Goal: Understand process/instructions: Learn how to perform a task or action

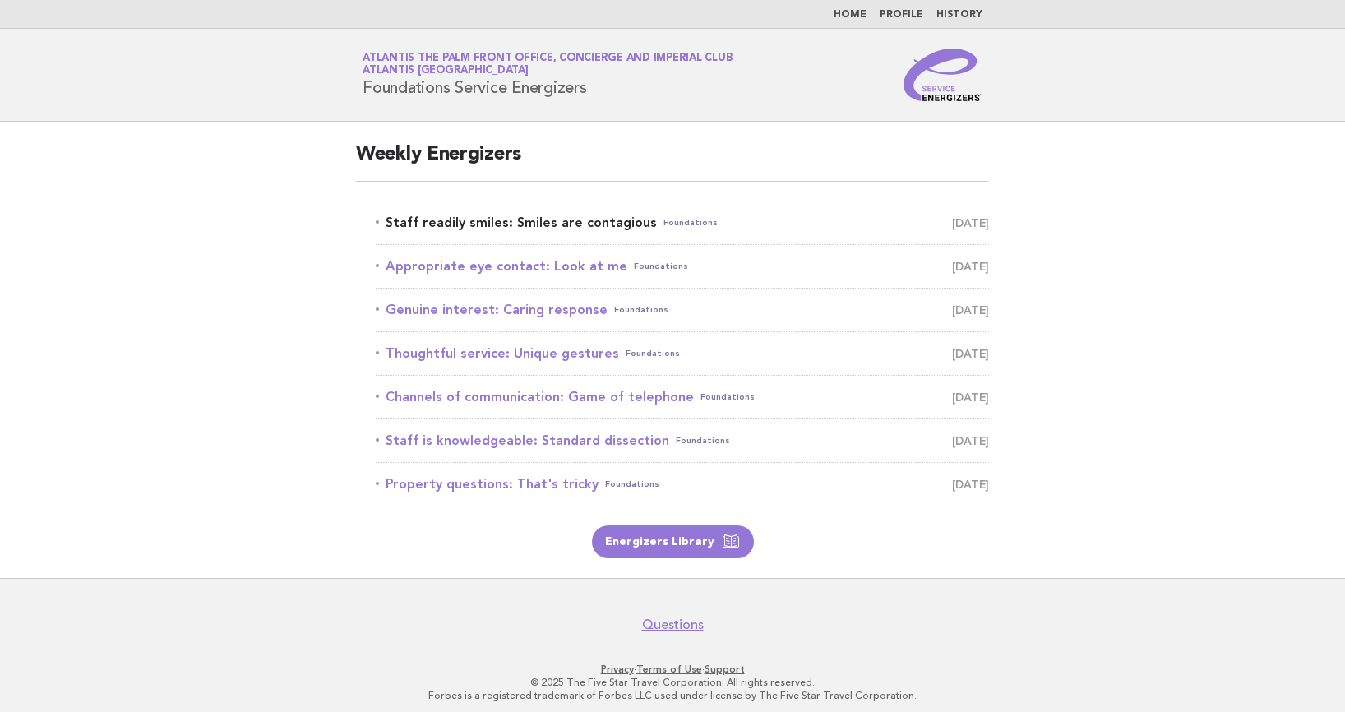
click at [556, 226] on link "Staff readily smiles: Smiles are contagious Foundations [DATE]" at bounding box center [682, 222] width 613 height 23
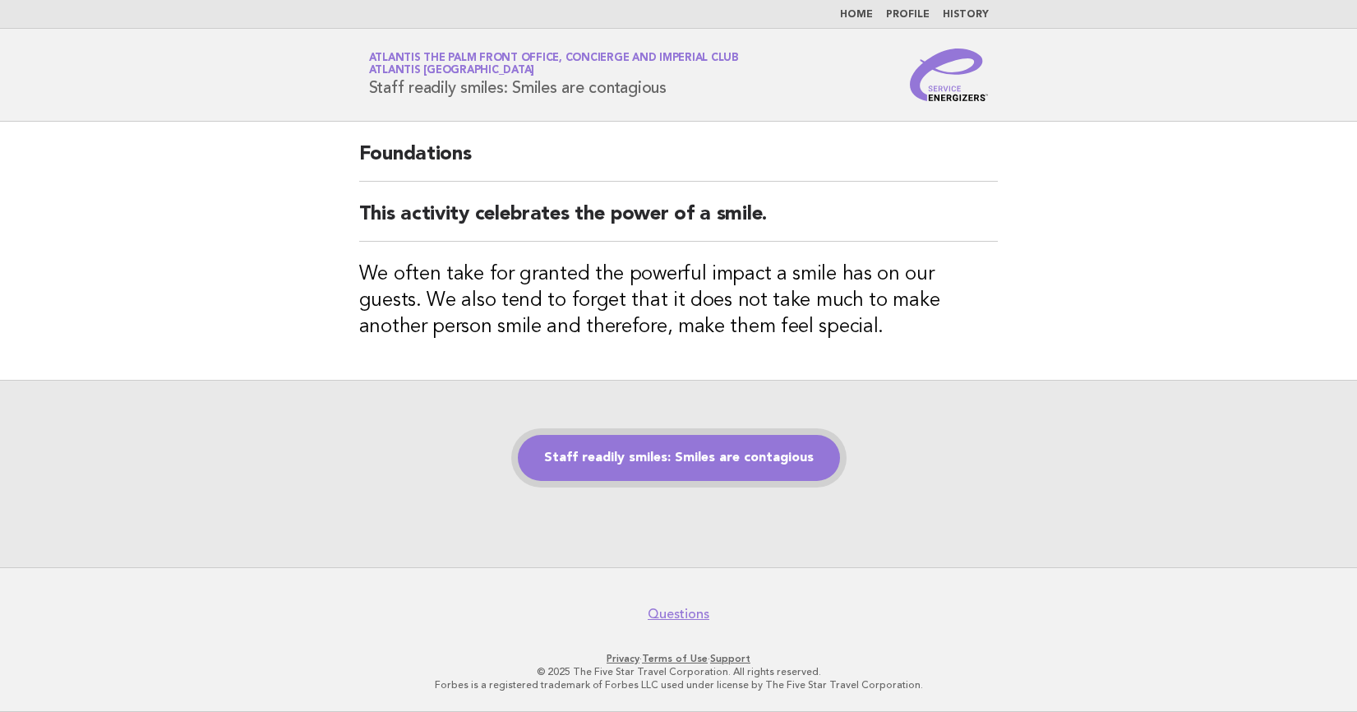
click at [639, 457] on link "Staff readily smiles: Smiles are contagious" at bounding box center [679, 458] width 322 height 46
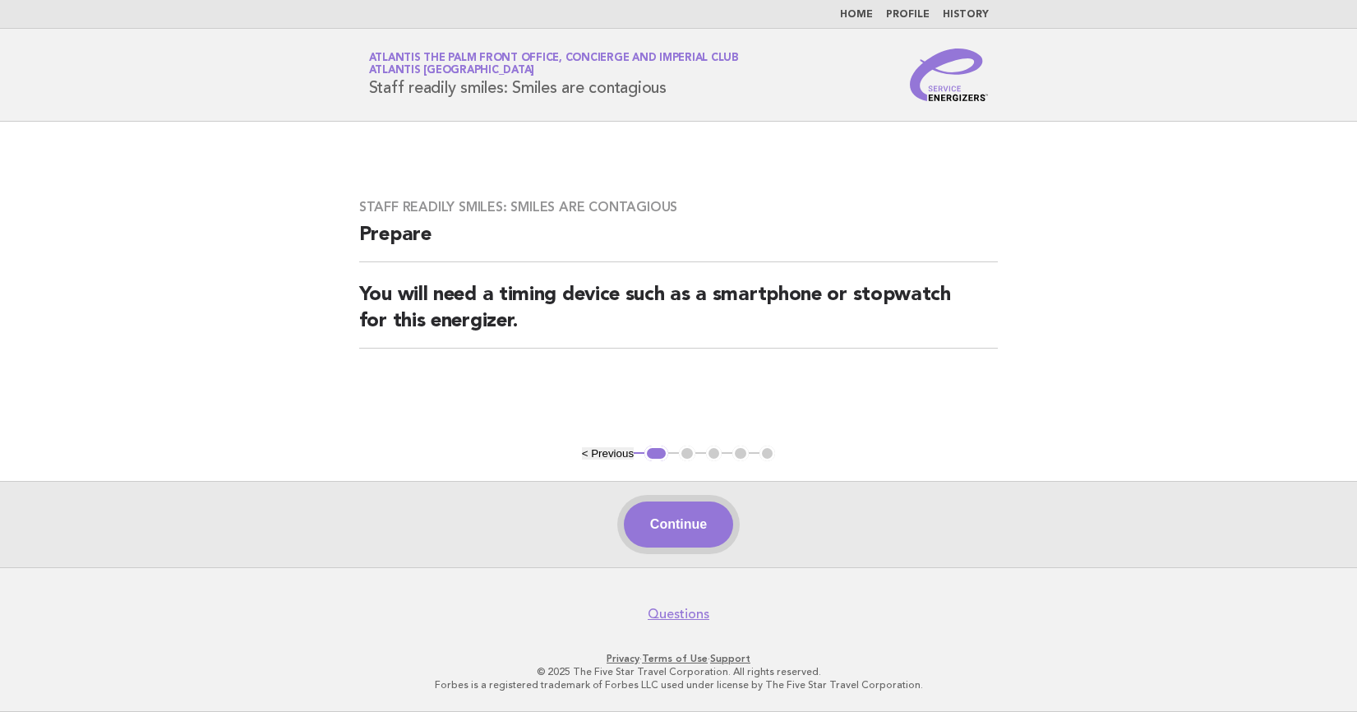
click at [673, 505] on button "Continue" at bounding box center [678, 524] width 109 height 46
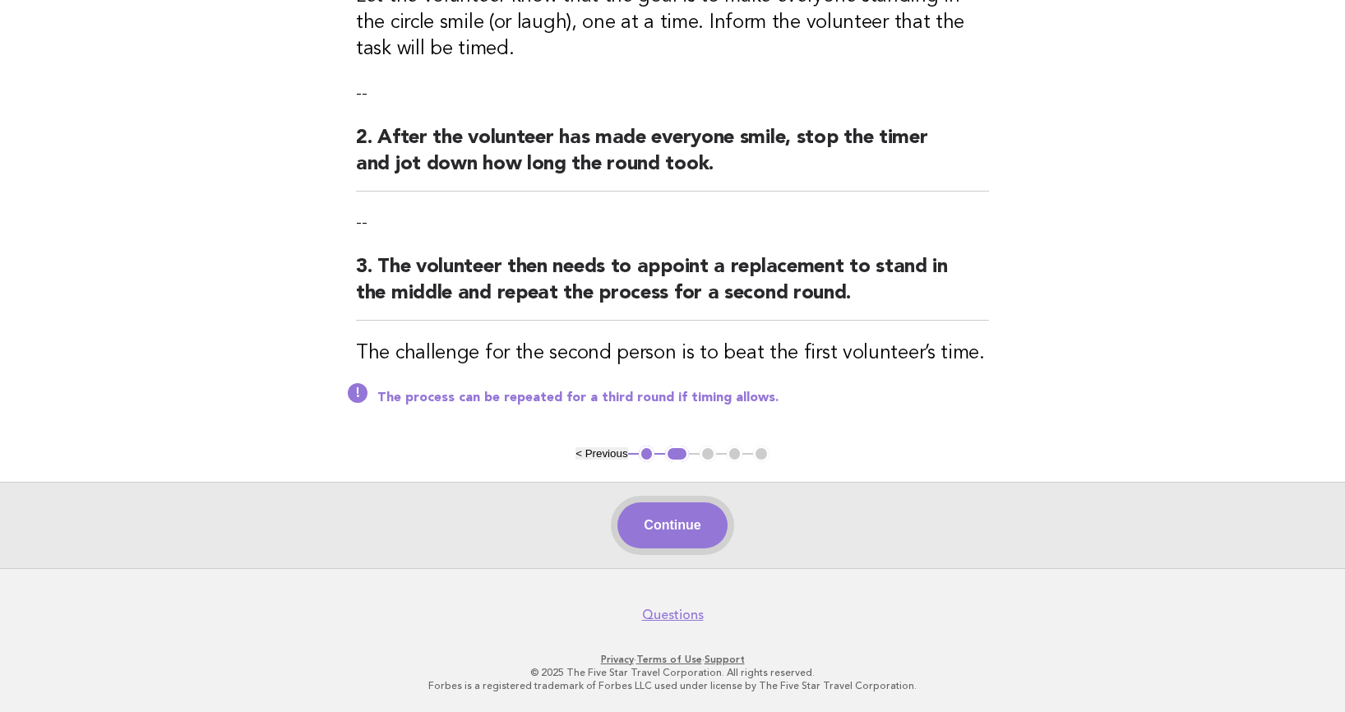
click at [667, 528] on button "Continue" at bounding box center [671, 525] width 109 height 46
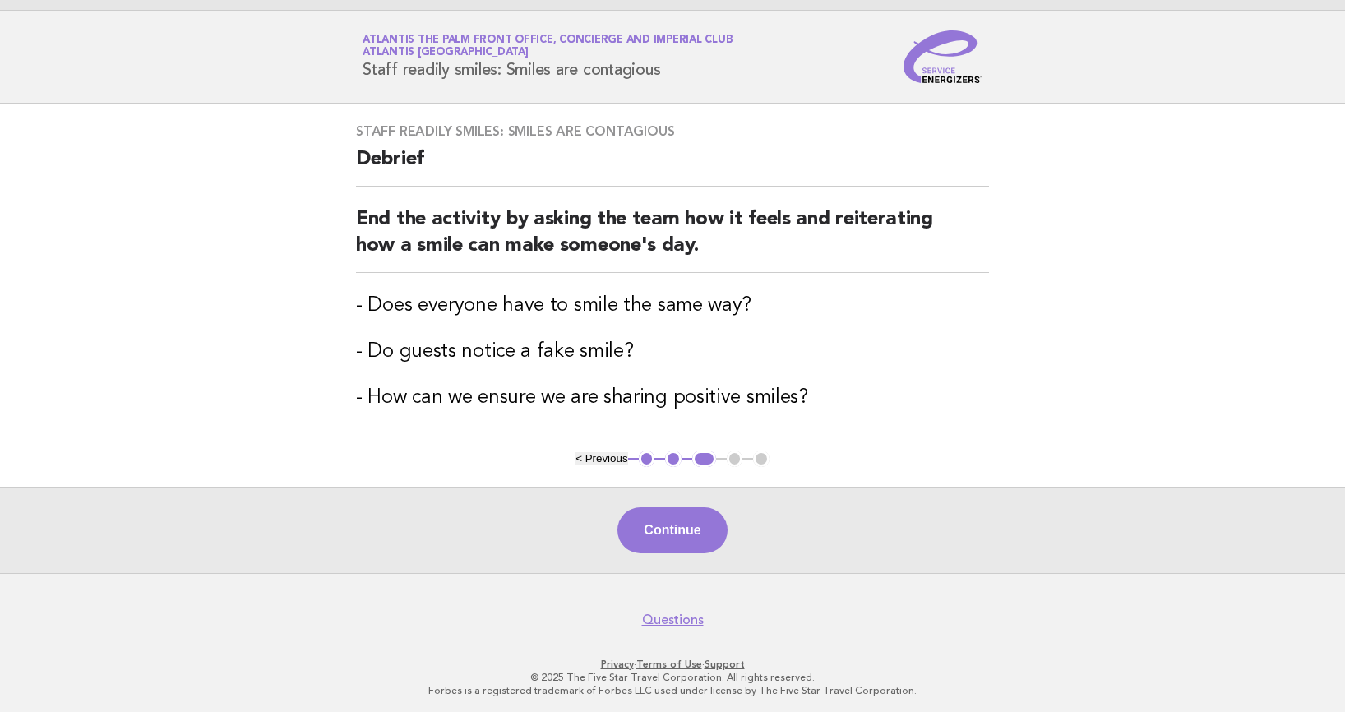
scroll to position [23, 0]
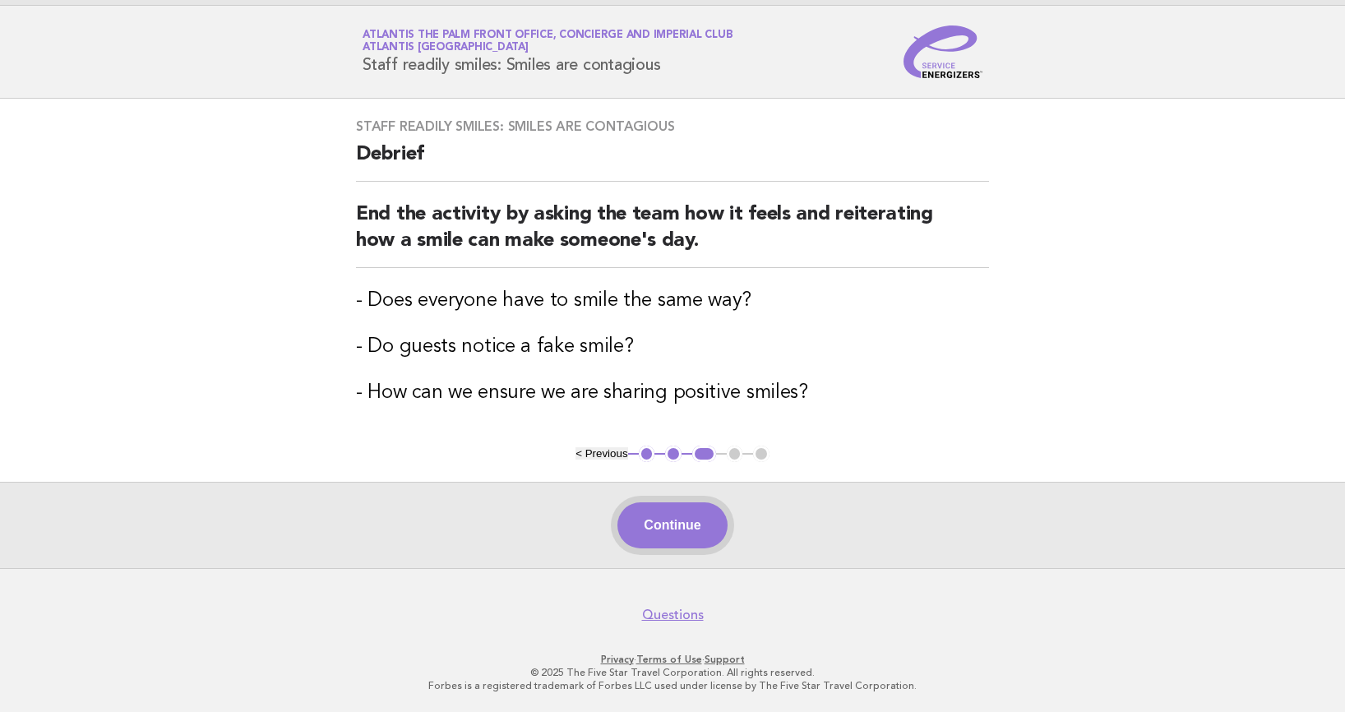
click at [642, 509] on button "Continue" at bounding box center [671, 525] width 109 height 46
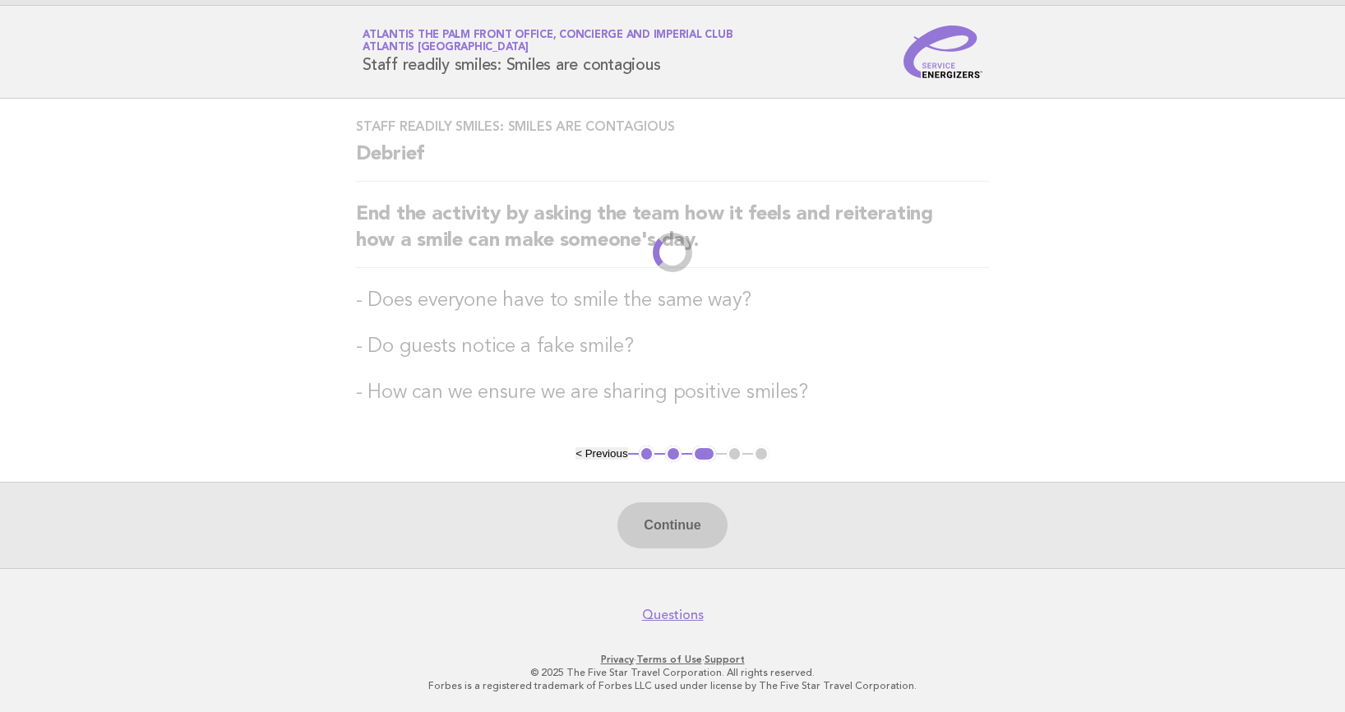
scroll to position [0, 0]
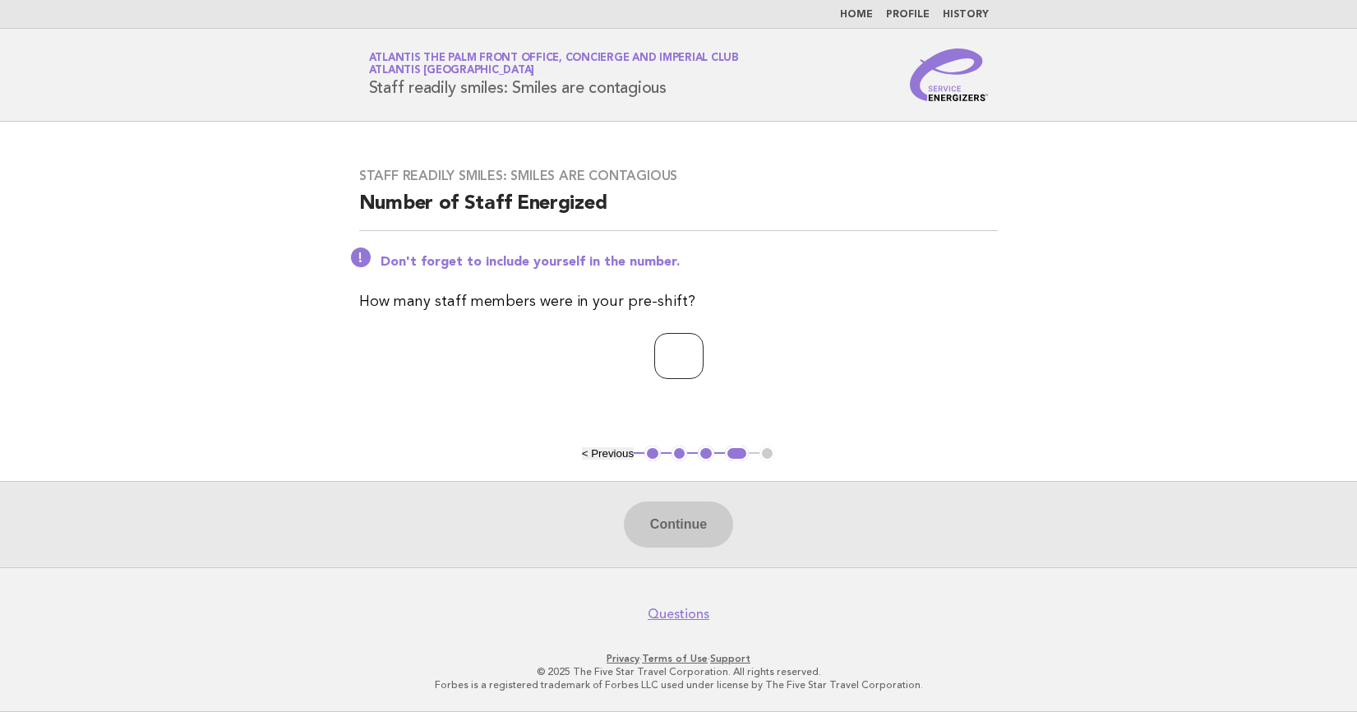
click at [684, 359] on input "number" at bounding box center [678, 356] width 49 height 46
type input "*"
click at [647, 510] on button "Continue" at bounding box center [678, 524] width 109 height 46
